Goal: Navigation & Orientation: Find specific page/section

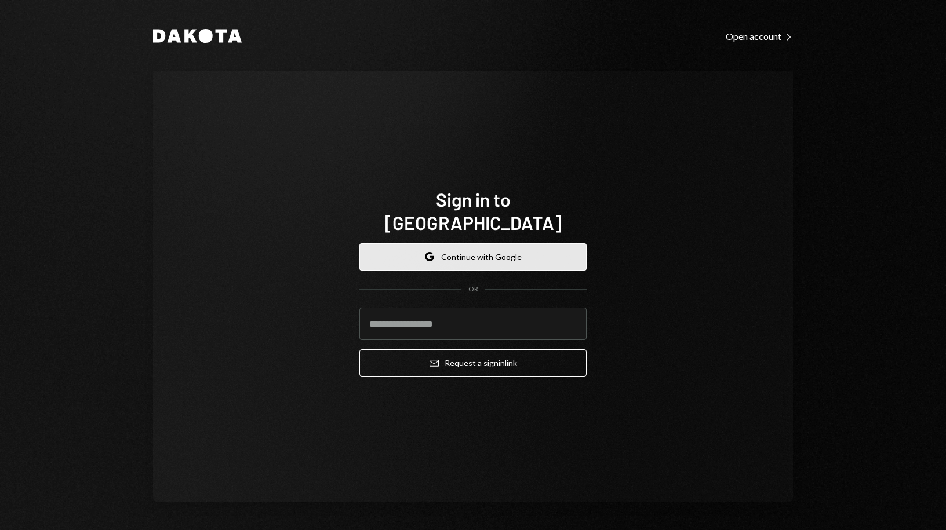
click at [448, 251] on button "Google Continue with Google" at bounding box center [472, 256] width 227 height 27
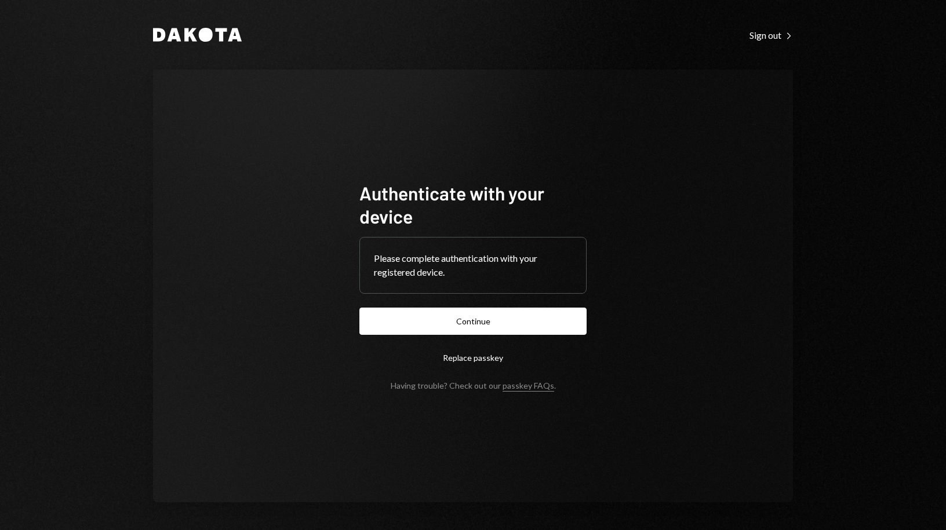
click at [448, 338] on form "Authenticate with your device Please complete authentication with your register…" at bounding box center [472, 285] width 227 height 209
click at [446, 326] on button "Continue" at bounding box center [472, 321] width 227 height 27
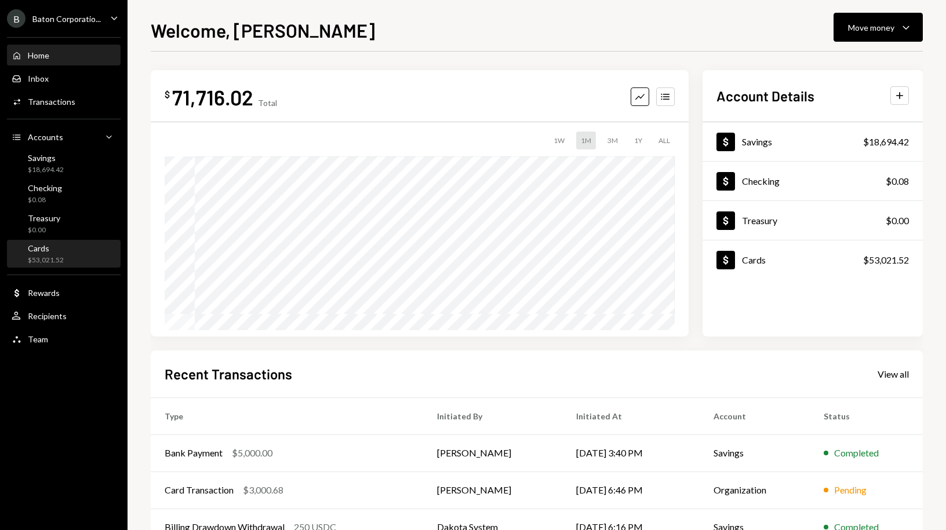
click at [82, 256] on div "Cards $53,021.52" at bounding box center [64, 254] width 104 height 22
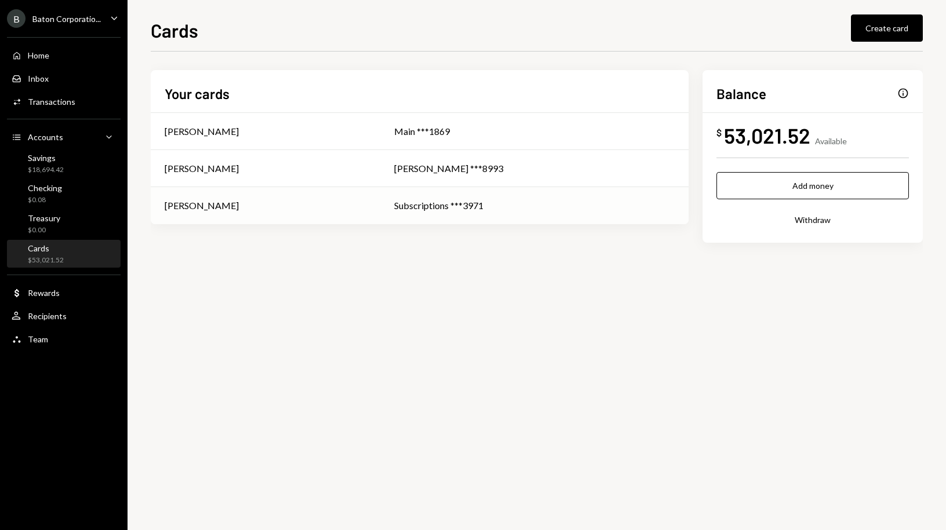
click at [284, 218] on td "[PERSON_NAME]" at bounding box center [265, 205] width 229 height 37
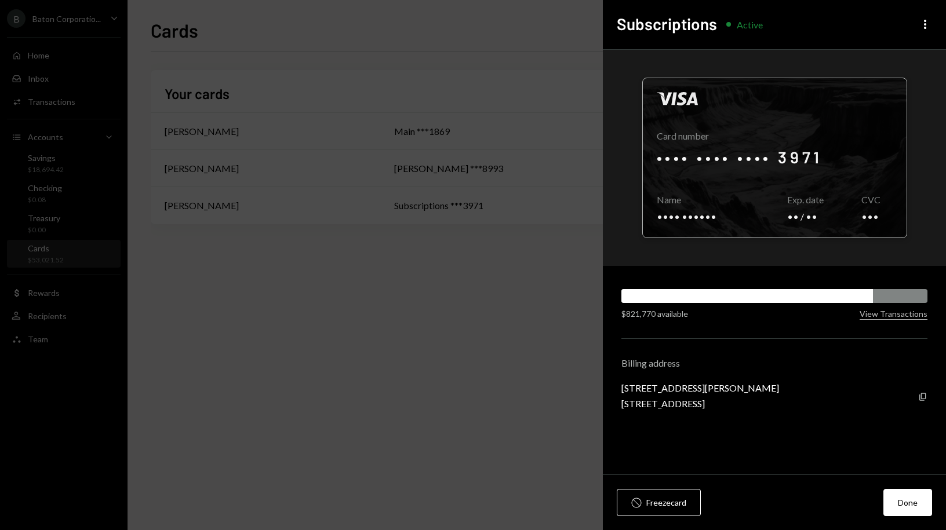
click at [838, 196] on div at bounding box center [775, 157] width 264 height 159
